Goal: Task Accomplishment & Management: Use online tool/utility

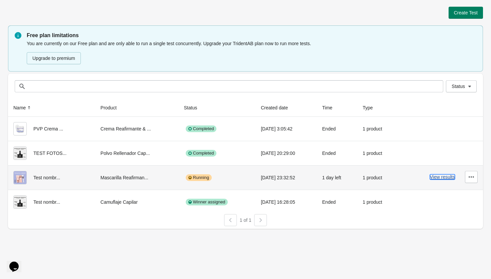
click at [443, 175] on button "View results" at bounding box center [442, 176] width 25 height 5
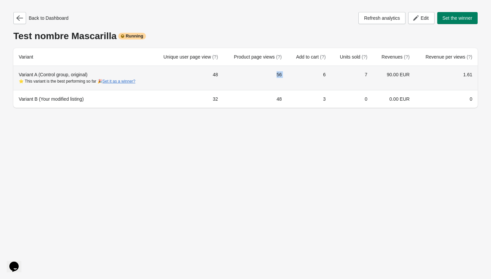
drag, startPoint x: 271, startPoint y: 75, endPoint x: 321, endPoint y: 75, distance: 49.8
click at [319, 74] on tr "Variant A (Control group, original) ⭐ This variant is the best performing so fa…" at bounding box center [245, 78] width 465 height 24
drag, startPoint x: 322, startPoint y: 75, endPoint x: 328, endPoint y: 76, distance: 6.4
click at [322, 75] on td "6" at bounding box center [309, 78] width 44 height 24
drag, startPoint x: 369, startPoint y: 71, endPoint x: 461, endPoint y: 75, distance: 91.7
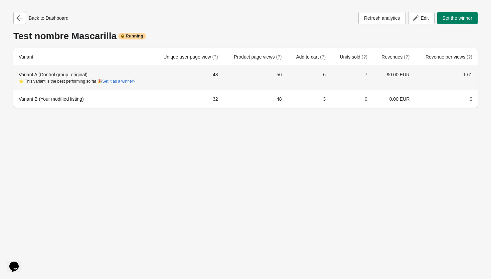
click at [397, 70] on tr "Variant A (Control group, original) ⭐ This variant is the best performing so fa…" at bounding box center [245, 78] width 465 height 24
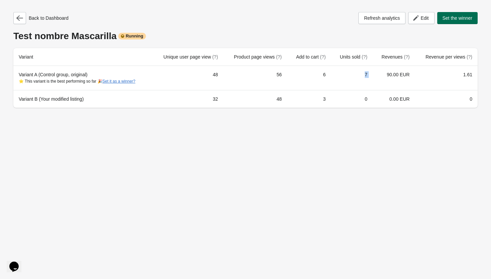
click at [446, 21] on button "Set the winner" at bounding box center [458, 18] width 41 height 12
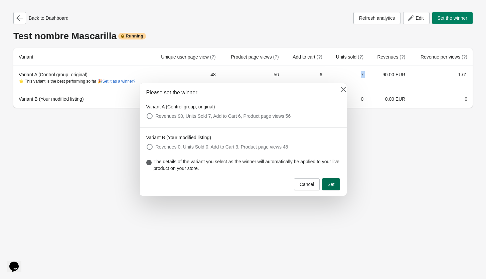
click at [336, 187] on button "Set" at bounding box center [331, 184] width 18 height 12
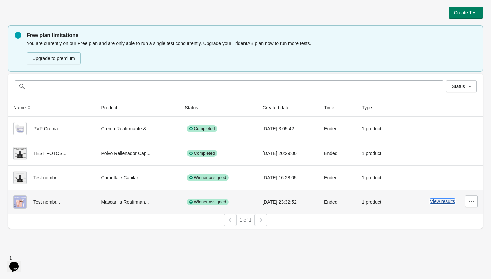
click at [438, 201] on button "View results" at bounding box center [442, 201] width 25 height 5
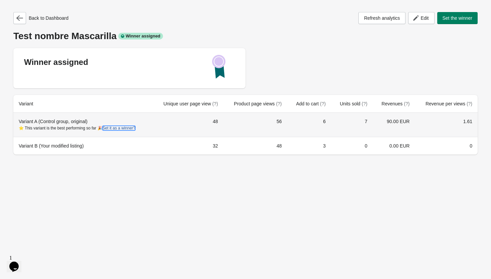
click at [131, 128] on button "Set it as a winner?" at bounding box center [119, 128] width 33 height 5
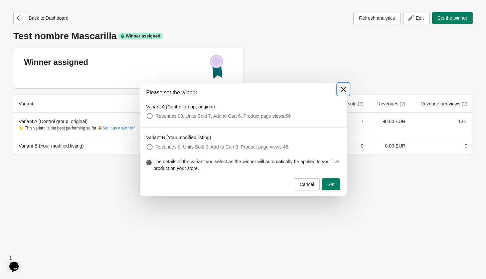
drag, startPoint x: 342, startPoint y: 90, endPoint x: 342, endPoint y: 99, distance: 9.0
click at [342, 90] on icon at bounding box center [343, 89] width 5 height 5
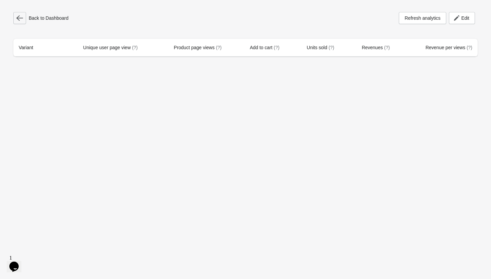
click at [18, 17] on icon "button" at bounding box center [19, 18] width 7 height 7
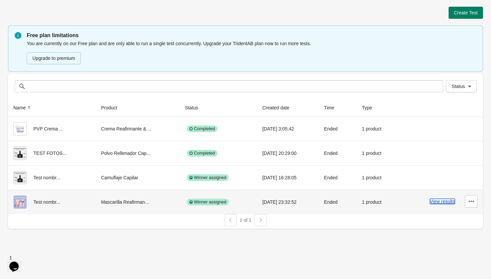
click at [450, 201] on button "View results" at bounding box center [442, 201] width 25 height 5
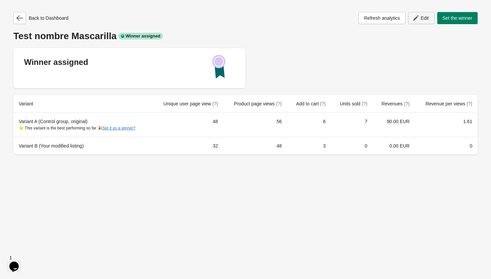
click at [415, 14] on button "Edit" at bounding box center [421, 18] width 26 height 12
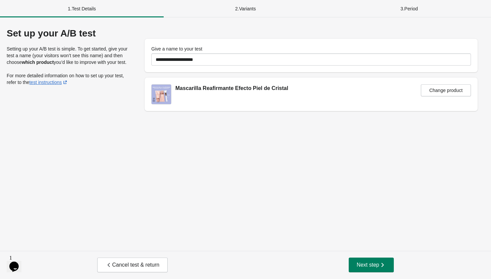
click at [246, 5] on div "2 . Variants" at bounding box center [246, 8] width 164 height 17
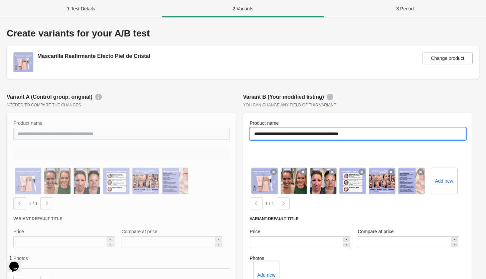
click at [303, 133] on input "**********" at bounding box center [358, 134] width 217 height 12
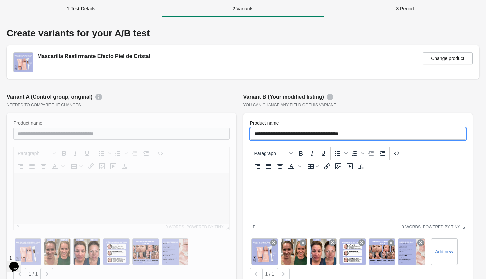
drag, startPoint x: 375, startPoint y: 134, endPoint x: 208, endPoint y: 137, distance: 166.8
click at [375, 134] on input "**********" at bounding box center [358, 134] width 217 height 12
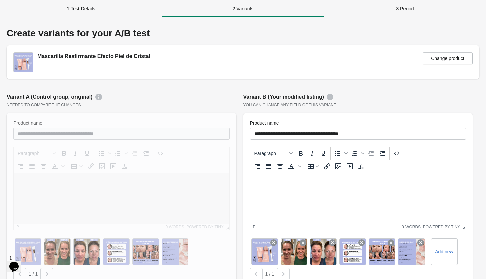
drag, startPoint x: 147, startPoint y: 133, endPoint x: 41, endPoint y: 135, distance: 105.3
click at [42, 135] on div at bounding box center [122, 239] width 230 height 252
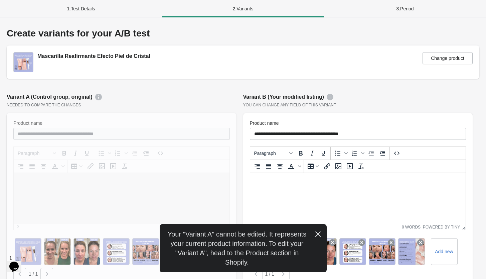
drag, startPoint x: 24, startPoint y: 134, endPoint x: 174, endPoint y: 129, distance: 150.5
click at [174, 129] on div at bounding box center [122, 239] width 230 height 252
click at [154, 134] on div at bounding box center [122, 239] width 230 height 252
click at [153, 134] on div at bounding box center [122, 239] width 230 height 252
drag, startPoint x: 155, startPoint y: 53, endPoint x: 34, endPoint y: 55, distance: 121.0
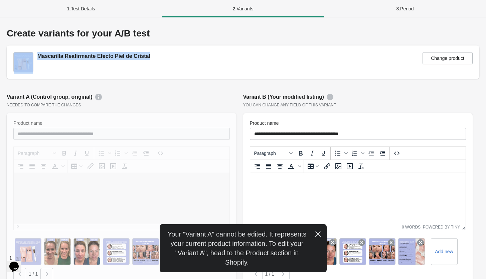
click at [34, 55] on div "Mascarilla Reafirmante Efecto Piel de Cristal Change product" at bounding box center [243, 62] width 460 height 20
copy div "Mascarilla Reafirmante Efecto Piel de Cristal"
